Goal: Task Accomplishment & Management: Use online tool/utility

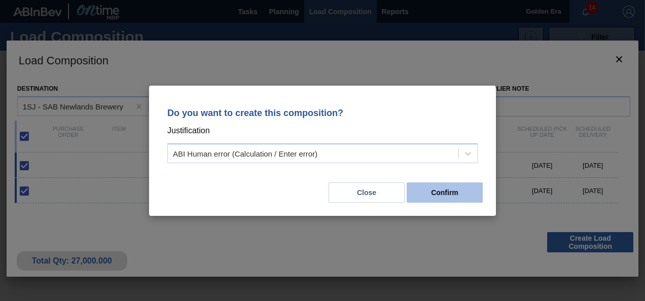
click at [444, 194] on button "Confirm" at bounding box center [445, 193] width 76 height 20
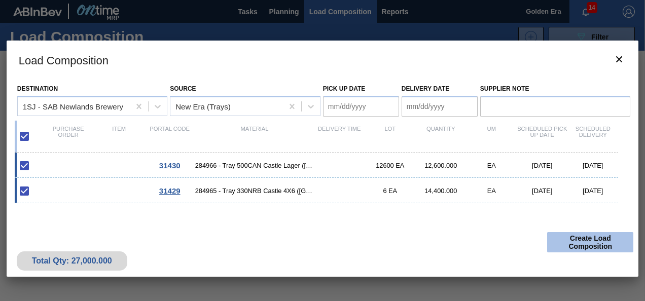
click at [604, 250] on button "Create Load Composition" at bounding box center [590, 242] width 86 height 20
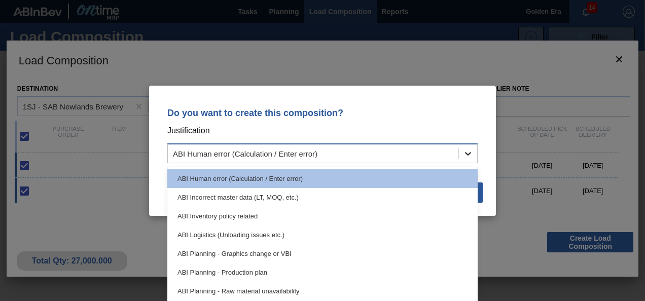
click at [468, 157] on icon at bounding box center [468, 154] width 10 height 10
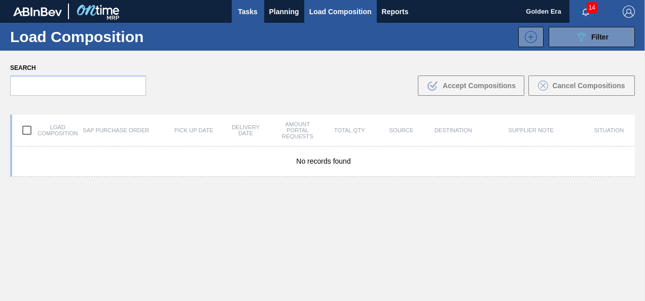
click at [244, 8] on span "Tasks" at bounding box center [248, 12] width 22 height 12
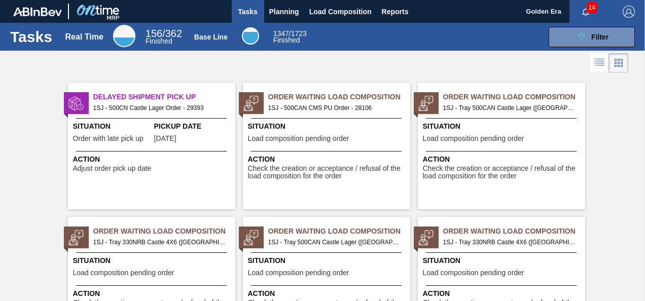
scroll to position [202, 0]
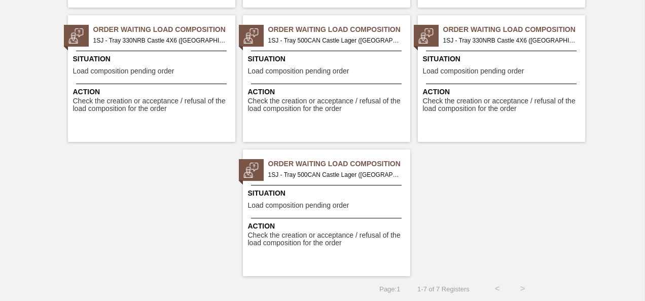
click at [355, 192] on span "Situation" at bounding box center [328, 193] width 160 height 11
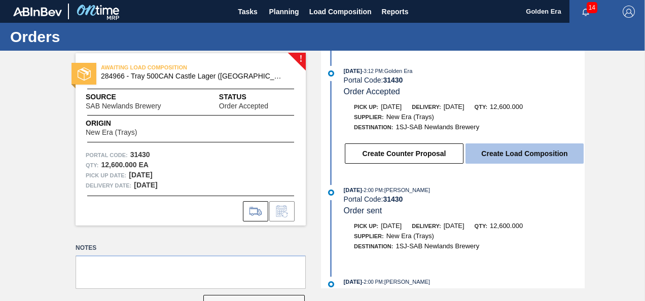
click at [543, 152] on button "Create Load Composition" at bounding box center [525, 154] width 118 height 20
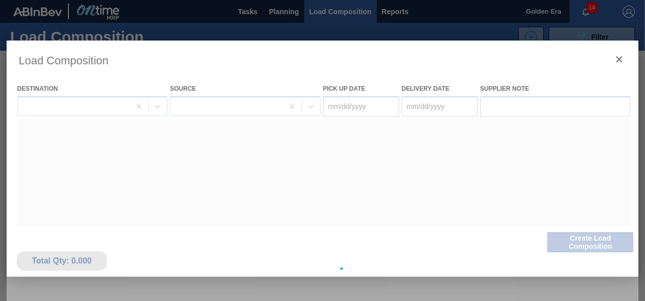
type Date "[DATE]"
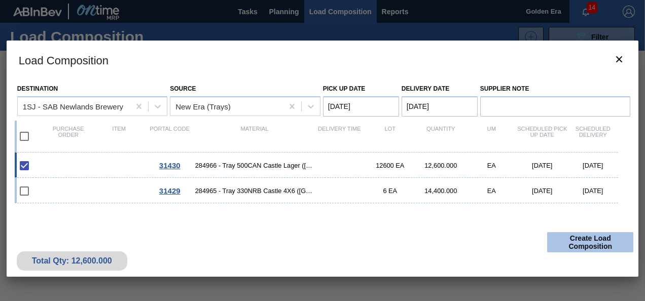
click at [594, 239] on button "Create Load Composition" at bounding box center [590, 242] width 86 height 20
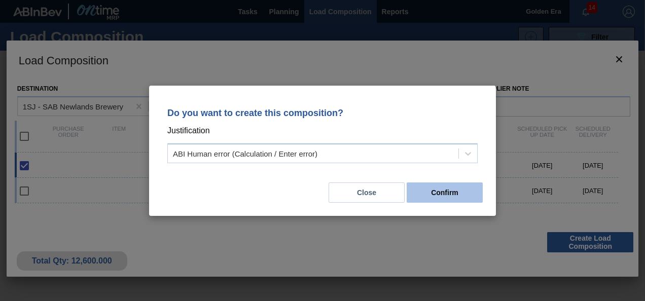
click at [448, 191] on button "Confirm" at bounding box center [445, 193] width 76 height 20
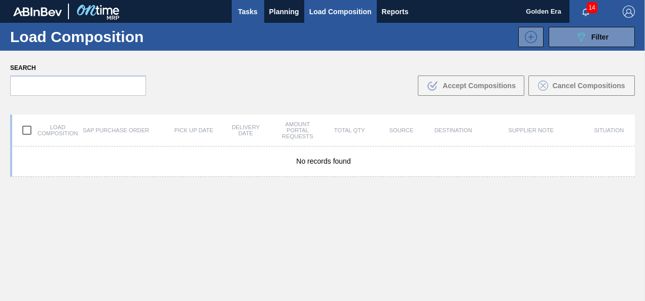
click at [241, 6] on span "Tasks" at bounding box center [248, 12] width 22 height 12
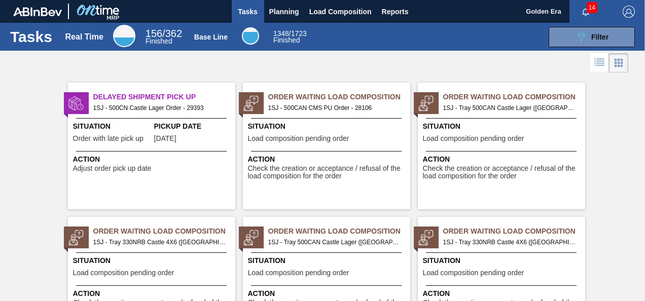
click at [640, 274] on div "Delayed Shipment Pick Up 1SJ - 500CN Castle Lager Order - 29393 Situation Order…" at bounding box center [322, 209] width 645 height 269
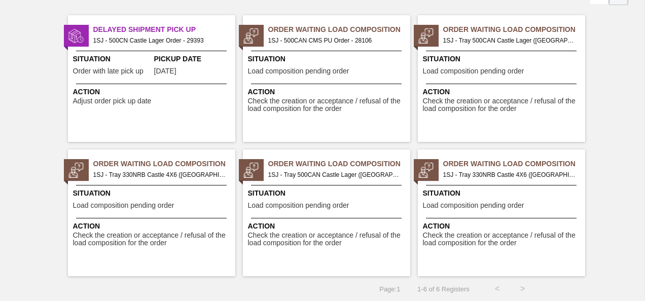
click at [548, 213] on div "Order Waiting Load Composition 1SJ - Tray 330NRB Castle 4X6 ([GEOGRAPHIC_DATA])…" at bounding box center [501, 213] width 167 height 127
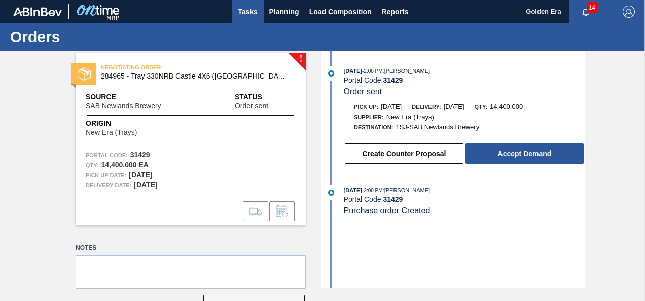
click at [248, 11] on span "Tasks" at bounding box center [248, 12] width 22 height 12
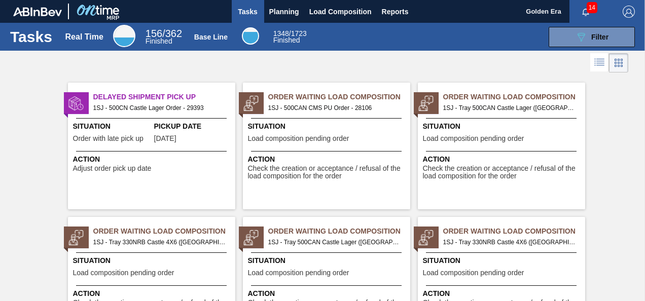
click at [374, 270] on div "Situation Load composition pending order" at bounding box center [328, 268] width 160 height 25
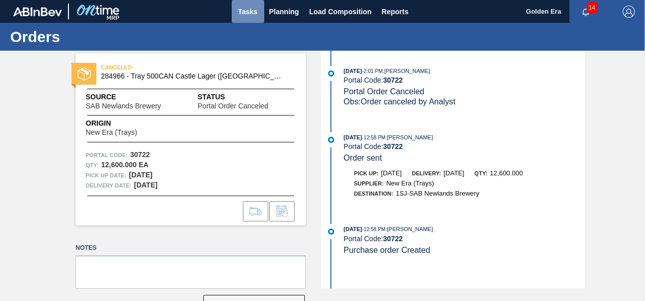
click at [257, 14] on span "Tasks" at bounding box center [248, 12] width 22 height 12
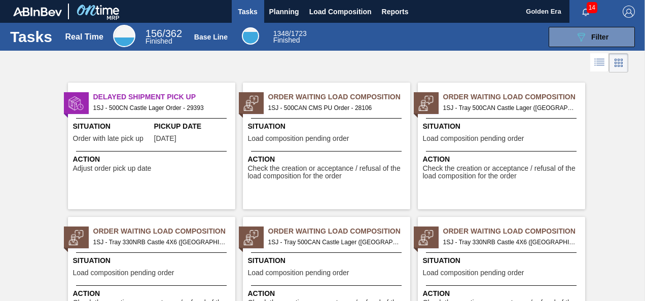
click at [204, 266] on div "Situation Load composition pending order" at bounding box center [153, 268] width 160 height 25
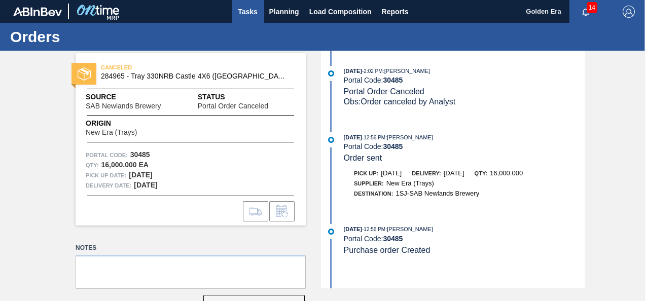
click at [249, 11] on span "Tasks" at bounding box center [248, 12] width 22 height 12
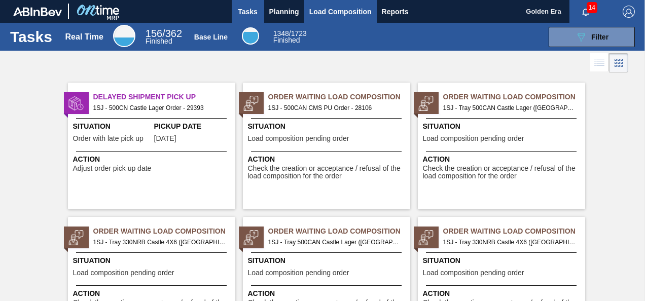
click at [342, 12] on span "Load Composition" at bounding box center [340, 12] width 62 height 12
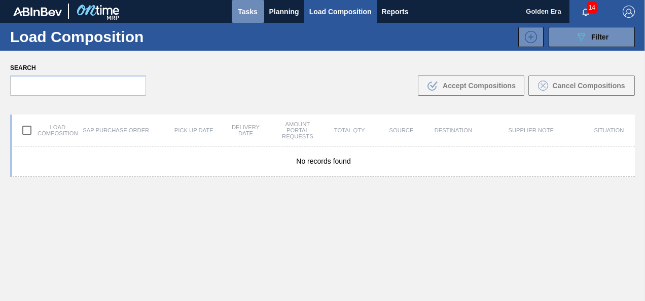
click at [245, 10] on span "Tasks" at bounding box center [248, 12] width 22 height 12
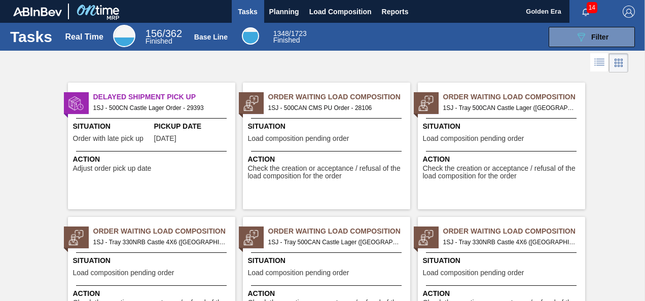
click at [380, 140] on div "Situation Load composition pending order" at bounding box center [328, 133] width 160 height 25
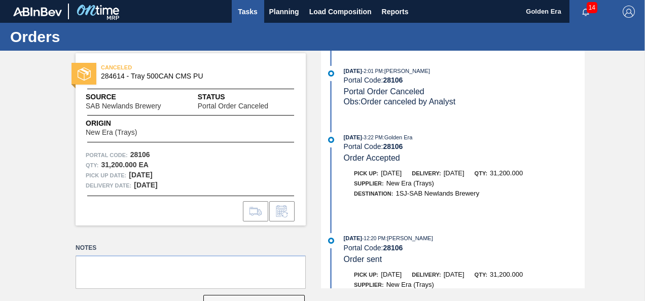
click at [246, 7] on span "Tasks" at bounding box center [248, 12] width 22 height 12
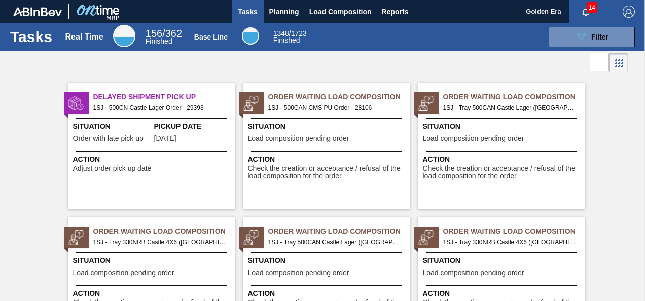
click at [517, 182] on div "Order Waiting Load Composition 1SJ - Tray 500CAN Castle Lager ([GEOGRAPHIC_DATA…" at bounding box center [501, 146] width 167 height 127
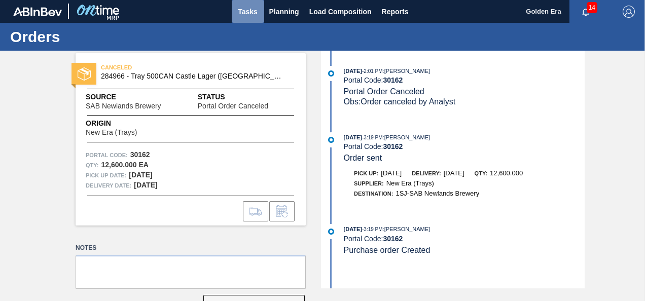
click at [248, 8] on span "Tasks" at bounding box center [248, 12] width 22 height 12
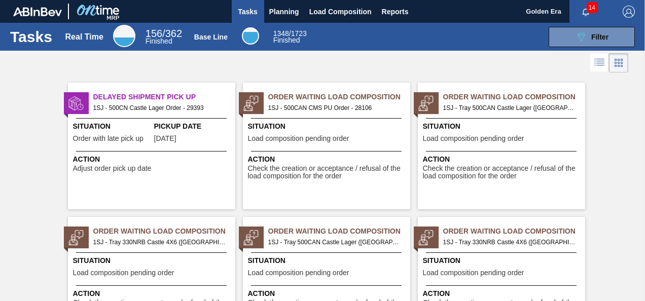
click at [199, 263] on span "Situation" at bounding box center [153, 261] width 160 height 11
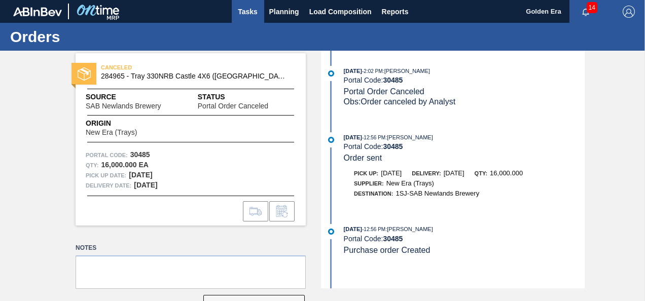
click at [247, 15] on span "Tasks" at bounding box center [248, 12] width 22 height 12
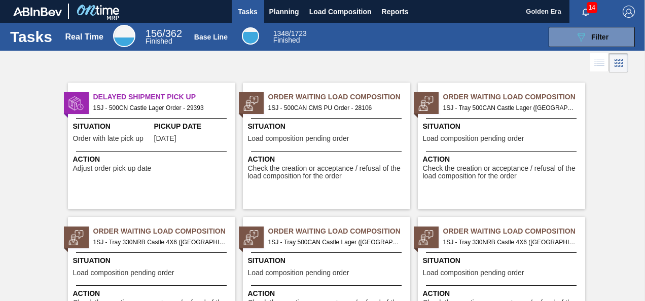
click at [384, 281] on div "Order Waiting Load Composition 1SJ - Tray 500CAN Castle Lager ([GEOGRAPHIC_DATA…" at bounding box center [326, 280] width 167 height 127
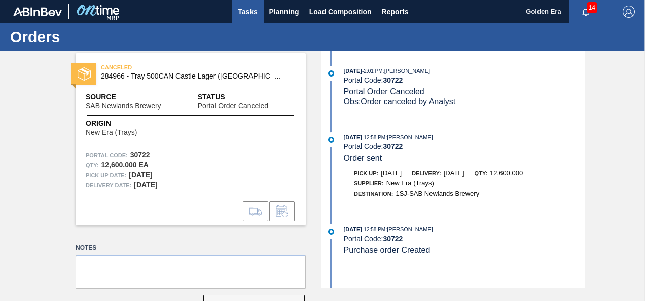
click at [247, 12] on span "Tasks" at bounding box center [248, 12] width 22 height 12
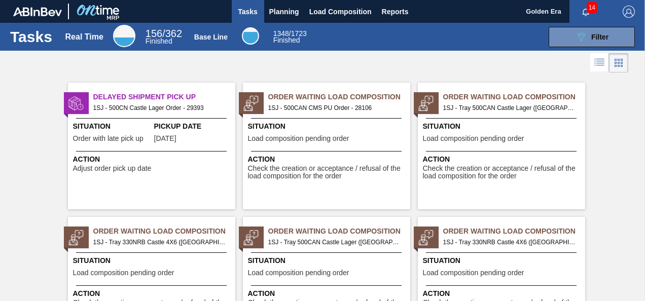
click at [531, 279] on div "Situation Load composition pending order" at bounding box center [503, 268] width 160 height 25
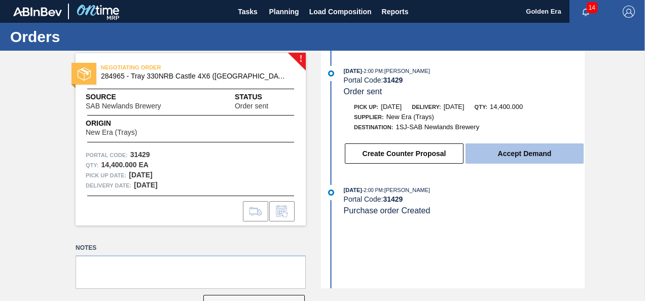
click at [537, 160] on button "Accept Demand" at bounding box center [525, 154] width 118 height 20
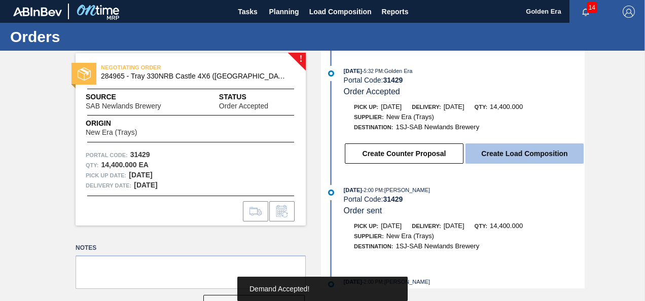
click at [533, 151] on button "Create Load Composition" at bounding box center [525, 154] width 118 height 20
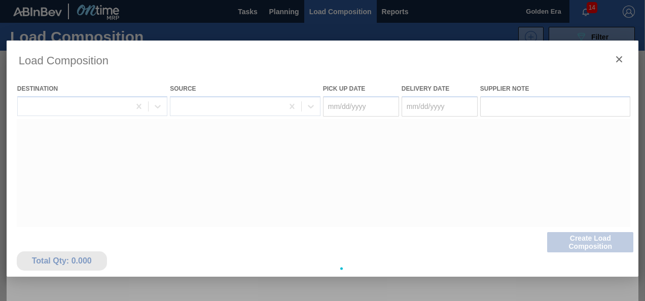
type Date "[DATE]"
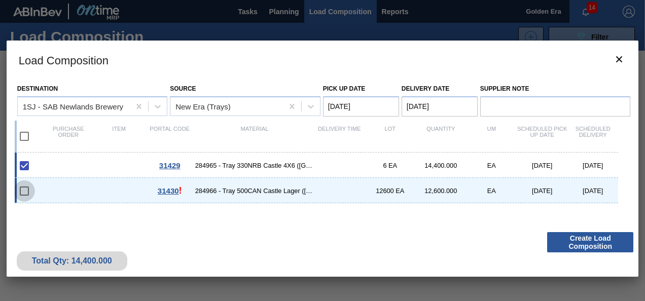
click at [27, 188] on input "checkbox" at bounding box center [24, 191] width 21 height 21
click at [21, 194] on input "checkbox" at bounding box center [24, 191] width 21 height 21
checkbox input "false"
click at [26, 140] on input "checkbox" at bounding box center [24, 136] width 21 height 21
checkbox input "true"
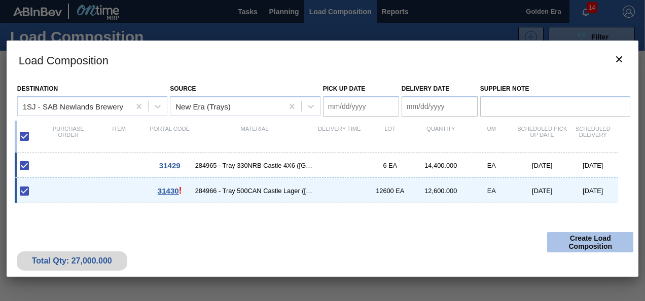
click at [587, 240] on button "Create Load Composition" at bounding box center [590, 242] width 86 height 20
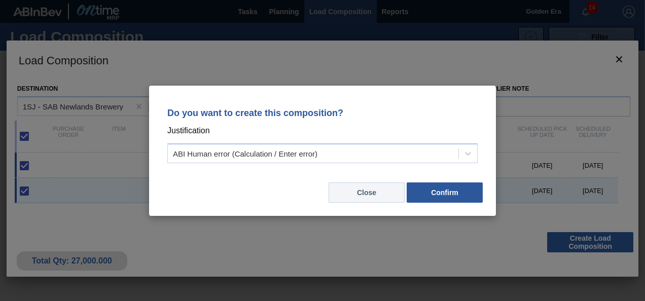
click at [378, 197] on button "Close" at bounding box center [367, 193] width 76 height 20
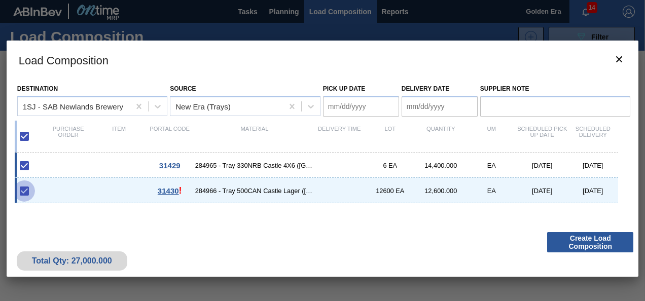
click at [25, 192] on input "checkbox" at bounding box center [24, 191] width 21 height 21
checkbox input "true"
click at [21, 131] on input "checkbox" at bounding box center [24, 136] width 21 height 21
checkbox input "false"
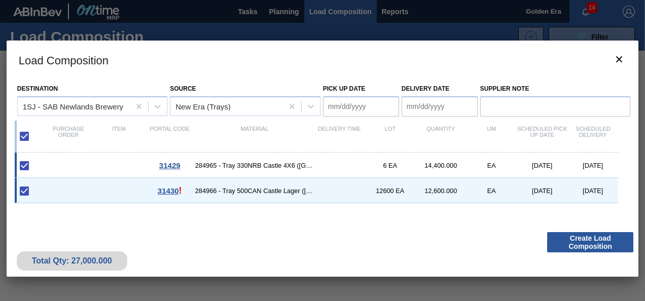
checkbox input "false"
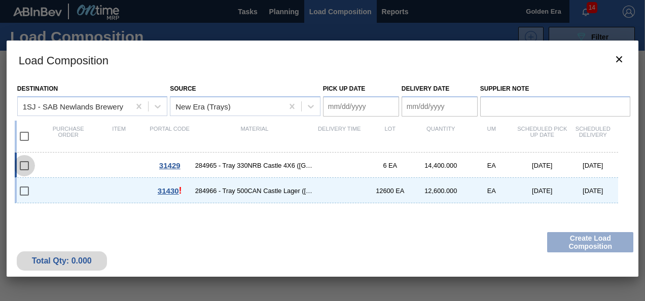
click at [25, 165] on input "checkbox" at bounding box center [24, 165] width 21 height 21
click at [26, 170] on input "checkbox" at bounding box center [24, 165] width 21 height 21
click at [24, 166] on input "checkbox" at bounding box center [24, 165] width 21 height 21
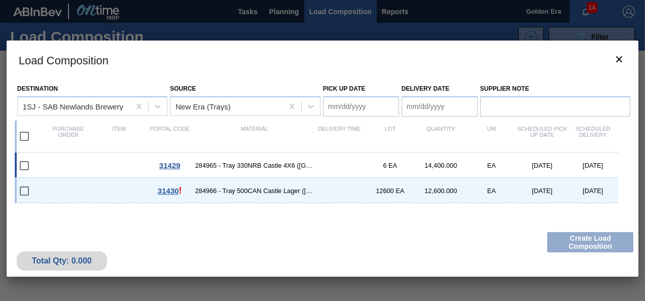
checkbox input "false"
click at [24, 186] on input "checkbox" at bounding box center [24, 191] width 21 height 21
checkbox input "false"
click at [22, 136] on input "checkbox" at bounding box center [24, 136] width 21 height 21
checkbox input "true"
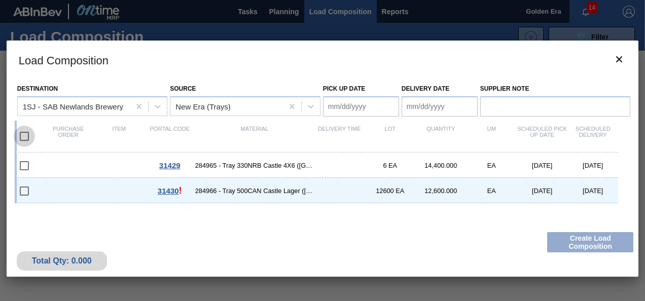
checkbox input "true"
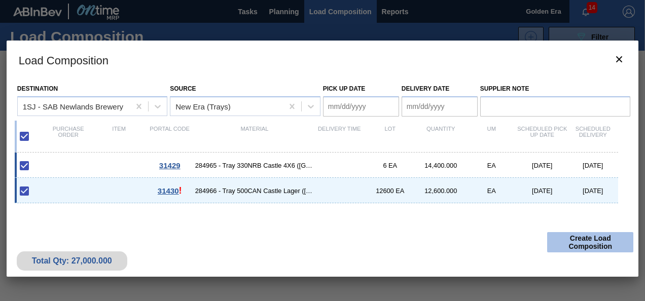
click at [601, 242] on button "Create Load Composition" at bounding box center [590, 242] width 86 height 20
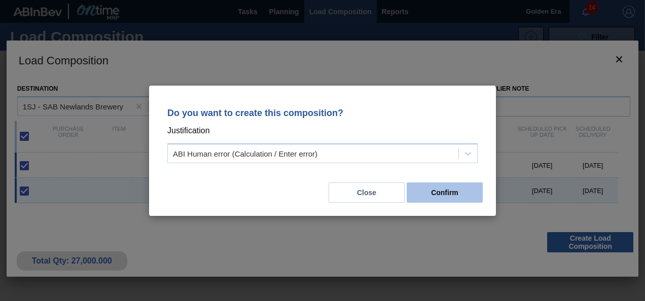
click at [454, 197] on button "Confirm" at bounding box center [445, 193] width 76 height 20
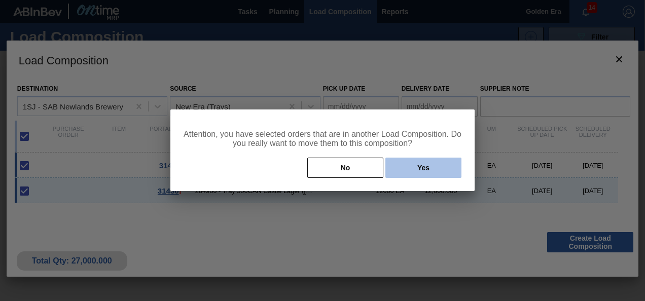
click at [429, 168] on button "Yes" at bounding box center [424, 168] width 76 height 20
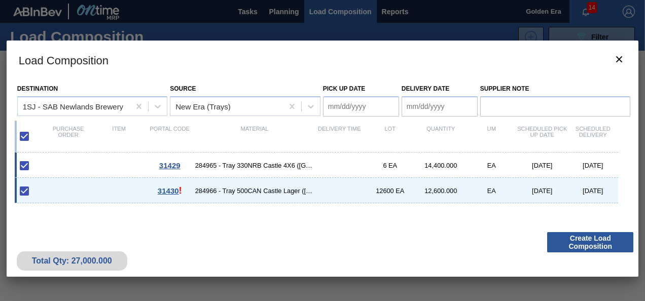
click at [385, 110] on Date "Pick up Date" at bounding box center [361, 106] width 76 height 20
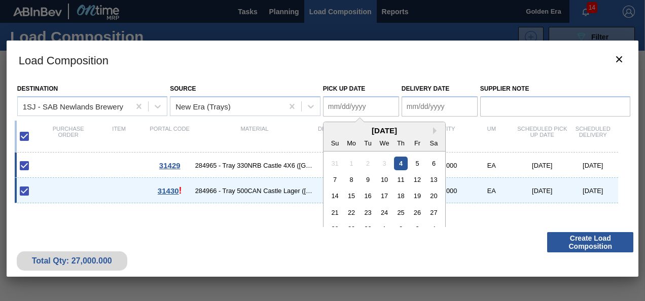
click at [449, 60] on h3 "Load Composition" at bounding box center [323, 60] width 633 height 39
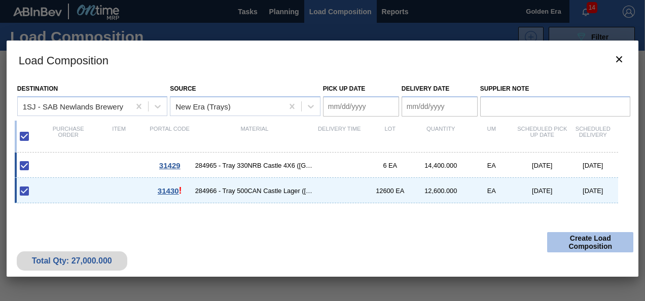
click at [600, 236] on button "Create Load Composition" at bounding box center [590, 242] width 86 height 20
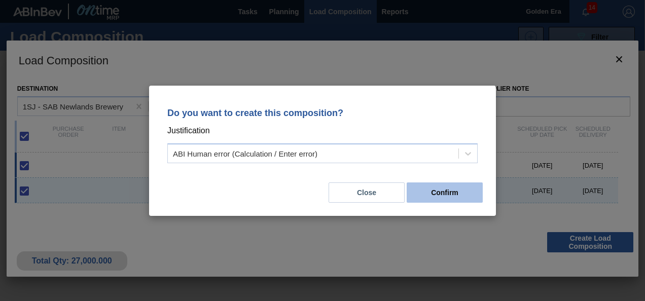
click at [458, 193] on button "Confirm" at bounding box center [445, 193] width 76 height 20
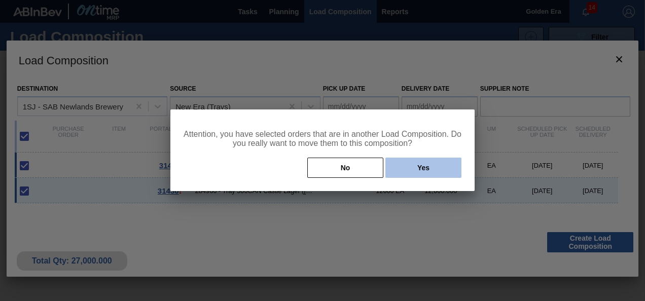
click at [436, 172] on button "Yes" at bounding box center [424, 168] width 76 height 20
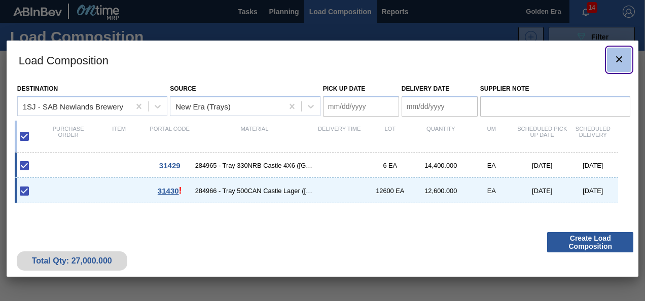
click at [622, 58] on icon "botão de ícone" at bounding box center [619, 59] width 12 height 12
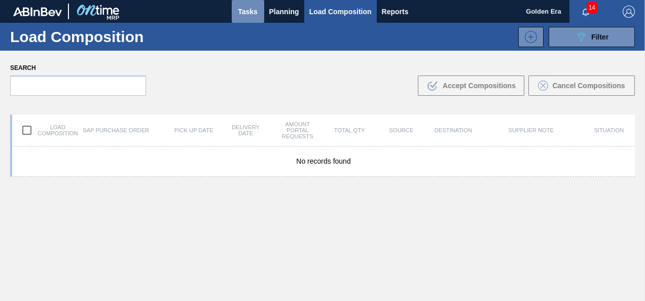
click at [252, 12] on span "Tasks" at bounding box center [248, 12] width 22 height 12
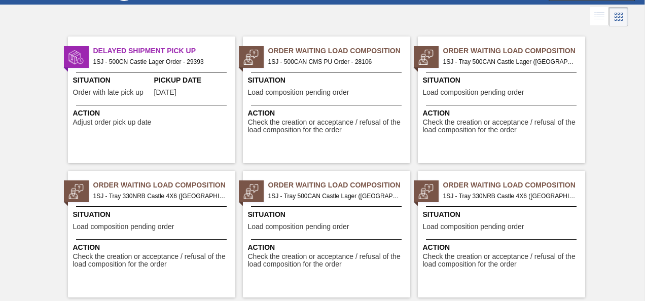
scroll to position [67, 0]
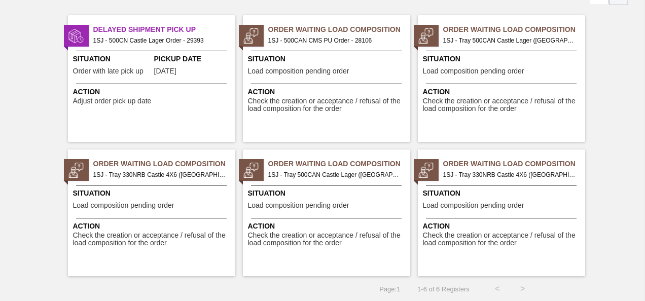
click at [551, 200] on div "Situation Load composition pending order" at bounding box center [503, 200] width 160 height 25
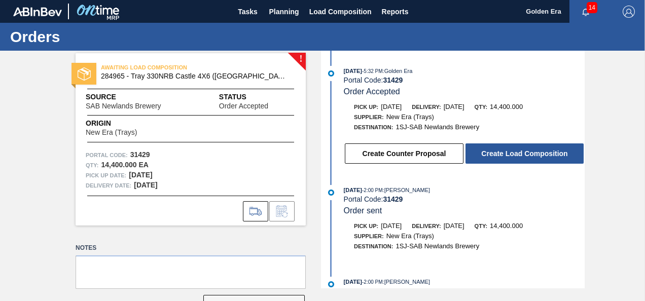
scroll to position [33, 0]
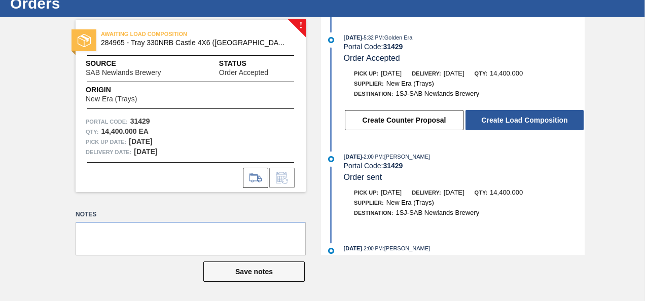
click at [586, 208] on div "! AWAITING LOAD COMPOSITION 284965 - Tray 330NRB Castle 4X6 ([GEOGRAPHIC_DATA])…" at bounding box center [322, 136] width 645 height 238
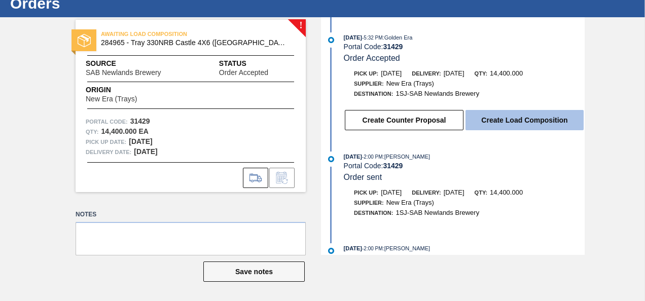
click at [533, 123] on button "Create Load Composition" at bounding box center [525, 120] width 118 height 20
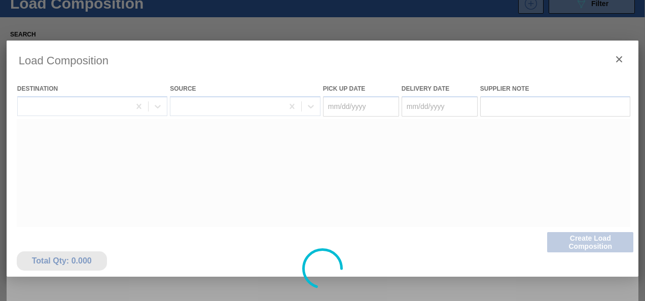
type Date "[DATE]"
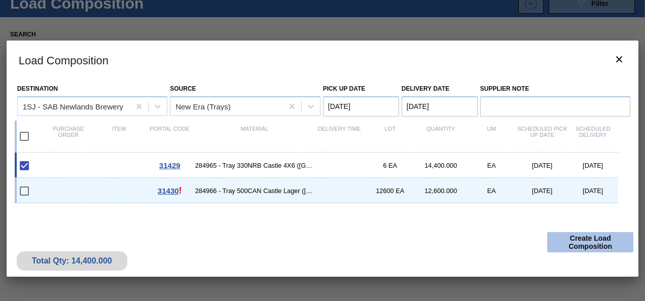
click at [586, 238] on button "Create Load Composition" at bounding box center [590, 242] width 86 height 20
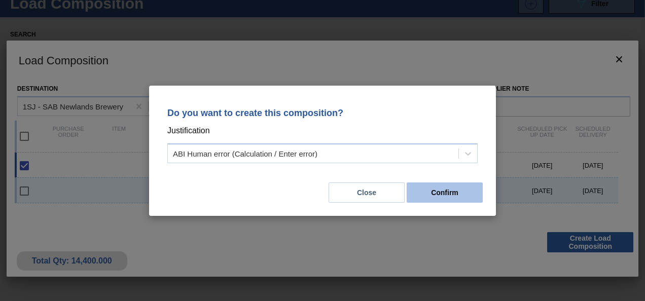
click at [447, 195] on button "Confirm" at bounding box center [445, 193] width 76 height 20
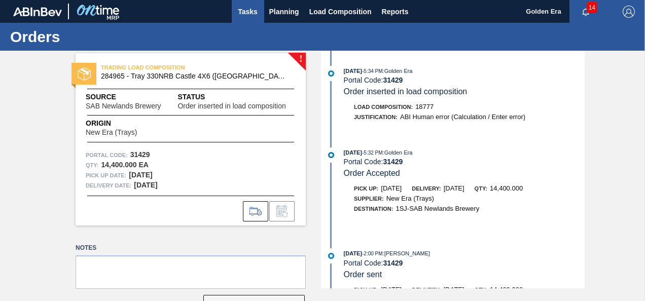
click at [243, 12] on span "Tasks" at bounding box center [248, 12] width 22 height 12
